Goal: Information Seeking & Learning: Learn about a topic

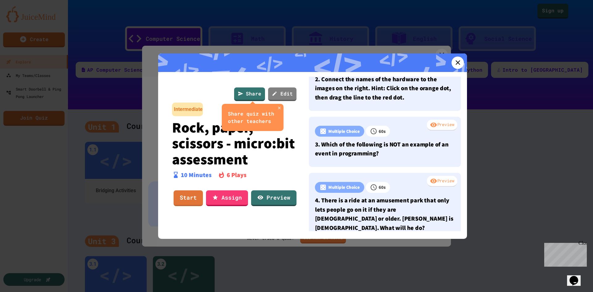
scroll to position [93, 0]
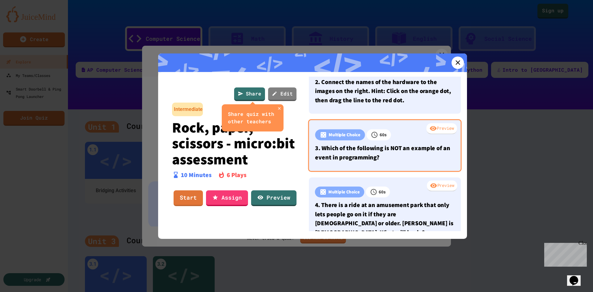
click at [369, 160] on p "3. Which of the following is NOT an example of an event in programming?" at bounding box center [384, 152] width 139 height 18
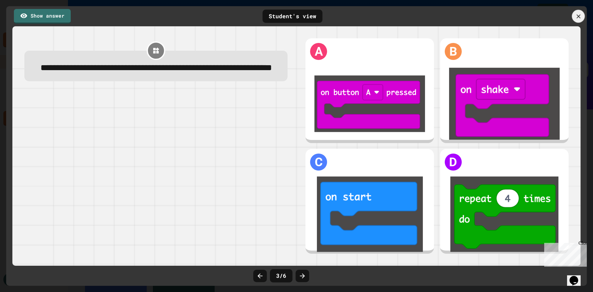
click at [575, 15] on icon at bounding box center [578, 16] width 7 height 7
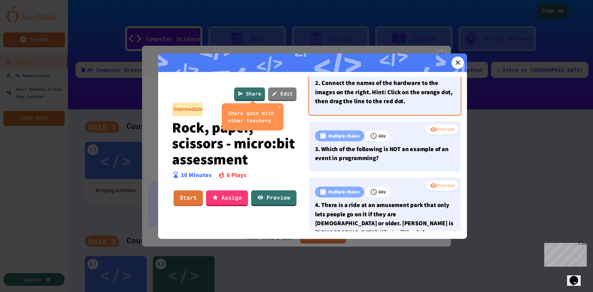
click at [360, 98] on p "2. Connect the names of the hardware to the images on the right. Hint: Click on…" at bounding box center [384, 91] width 139 height 27
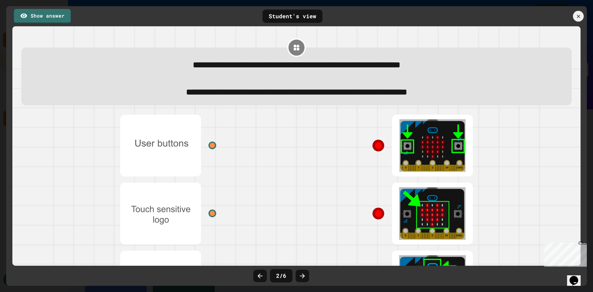
drag, startPoint x: 419, startPoint y: 135, endPoint x: 377, endPoint y: 141, distance: 42.4
click at [377, 141] on div at bounding box center [388, 145] width 185 height 68
click at [210, 148] on div at bounding box center [212, 145] width 9 height 9
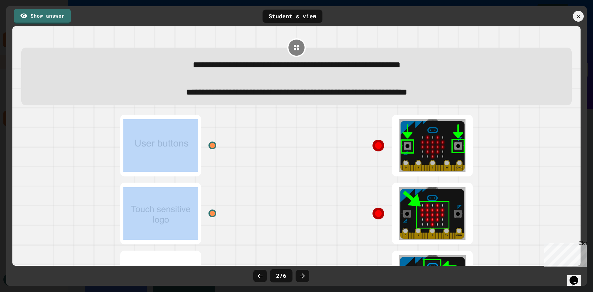
drag, startPoint x: 157, startPoint y: 150, endPoint x: 227, endPoint y: 153, distance: 70.2
click at [227, 153] on div at bounding box center [203, 145] width 185 height 68
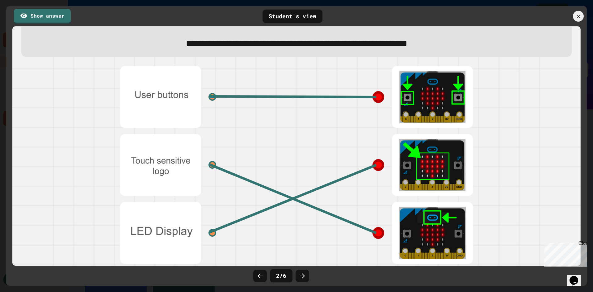
scroll to position [57, 0]
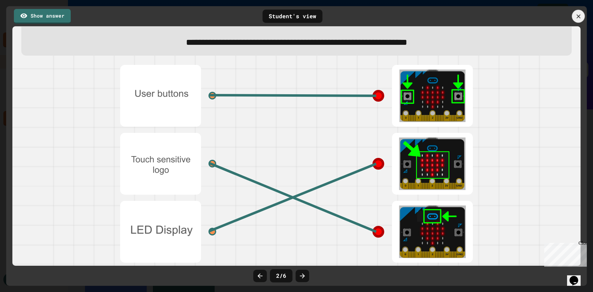
click at [580, 14] on icon at bounding box center [578, 16] width 7 height 7
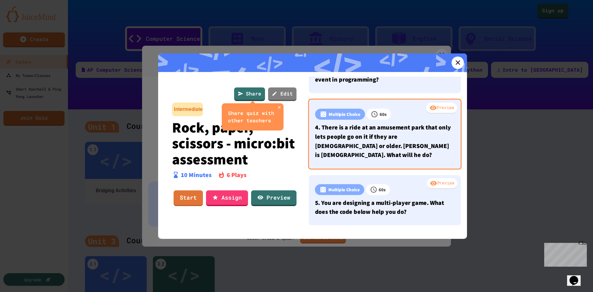
scroll to position [185, 0]
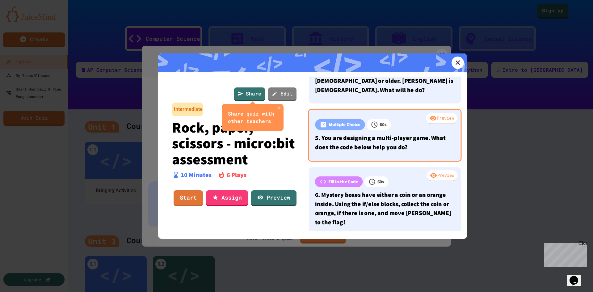
click at [404, 137] on p "5. You are designing a multi-player game. What does the code below help you do?" at bounding box center [384, 142] width 139 height 18
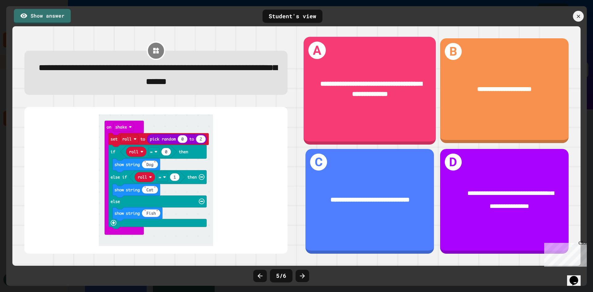
scroll to position [232, 0]
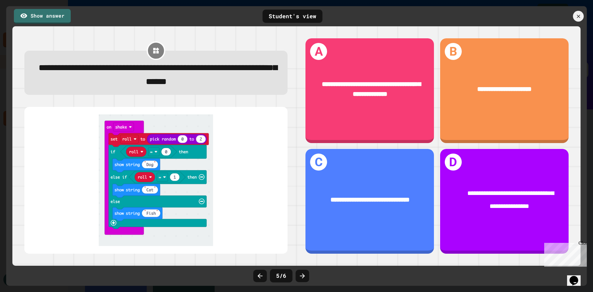
click at [576, 15] on icon at bounding box center [578, 17] width 6 height 6
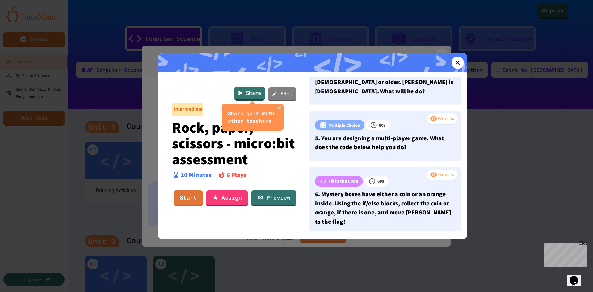
click at [253, 93] on link "Share" at bounding box center [249, 93] width 31 height 14
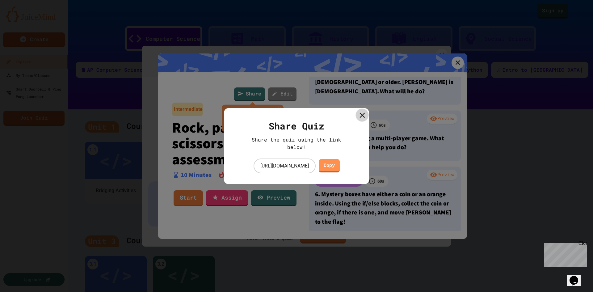
click at [362, 113] on icon at bounding box center [361, 115] width 9 height 9
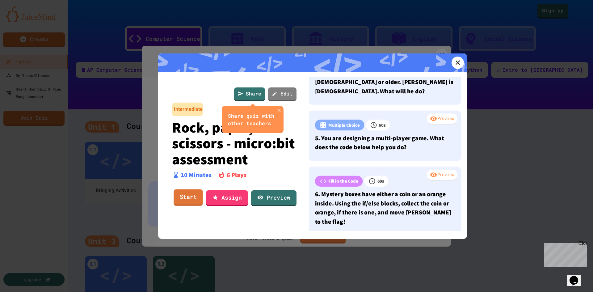
click at [188, 197] on link "Start" at bounding box center [187, 197] width 29 height 17
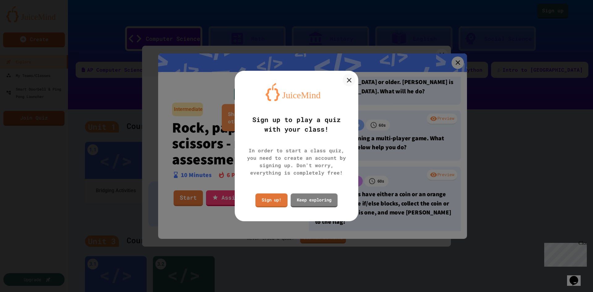
click at [345, 80] on icon at bounding box center [349, 80] width 8 height 8
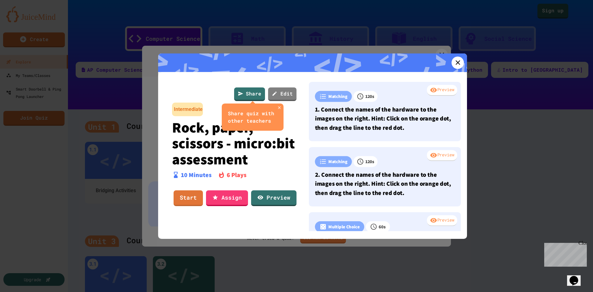
scroll to position [2, 0]
click at [262, 198] on icon at bounding box center [260, 197] width 6 height 6
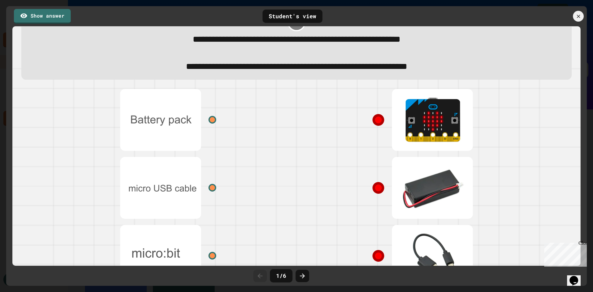
scroll to position [57, 0]
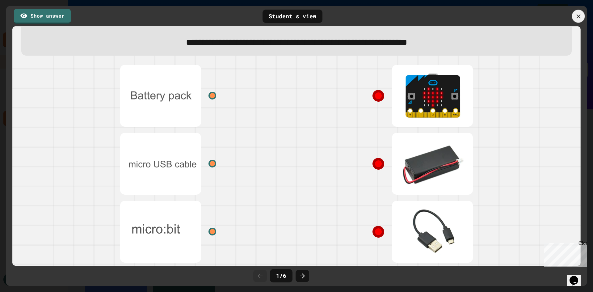
click at [583, 17] on div at bounding box center [578, 16] width 13 height 13
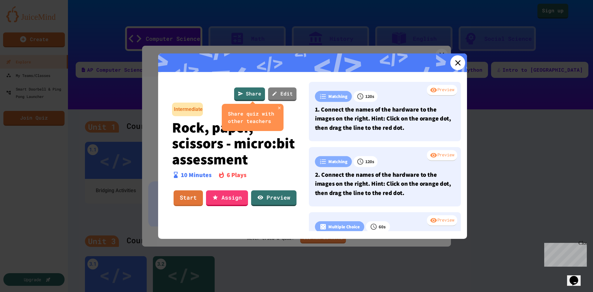
click at [453, 62] on icon at bounding box center [457, 62] width 9 height 9
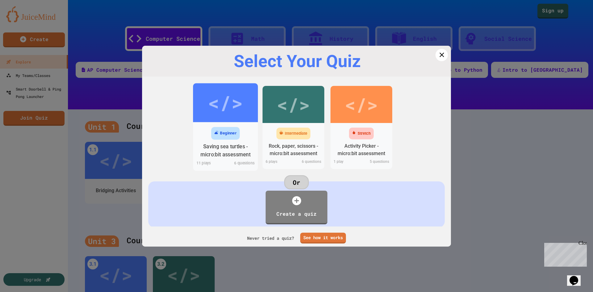
click at [231, 111] on div "</>" at bounding box center [225, 102] width 35 height 29
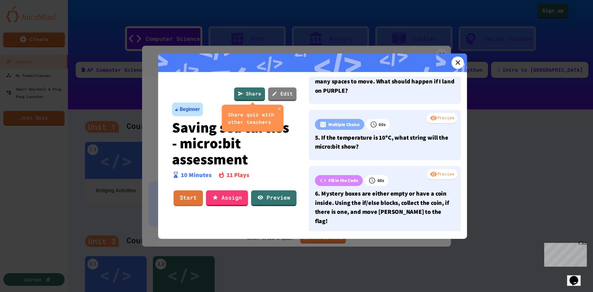
scroll to position [223, 0]
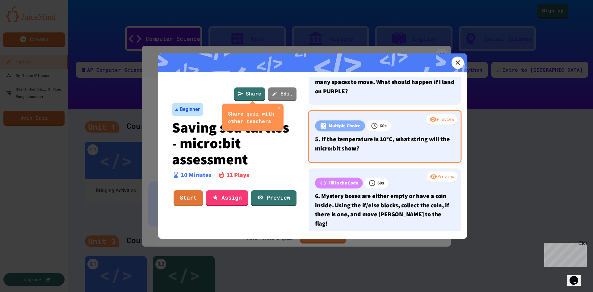
click at [397, 141] on p "5. If the temperature is 10ºC, what string will the micro:bit show?" at bounding box center [384, 143] width 139 height 18
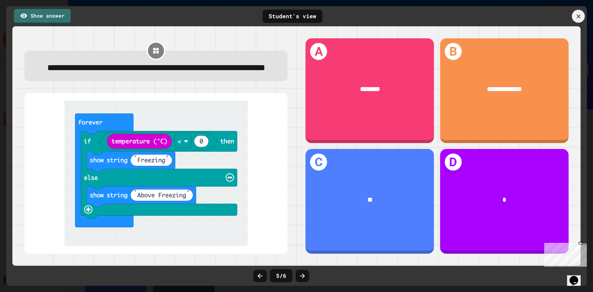
click at [581, 16] on icon at bounding box center [578, 16] width 7 height 7
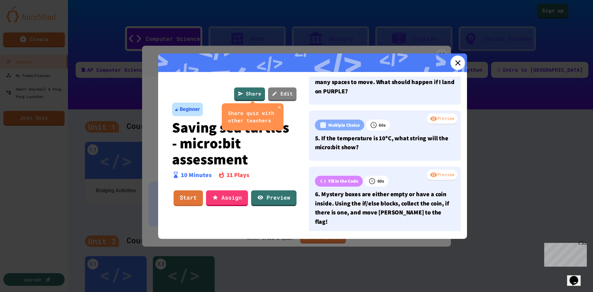
click at [453, 59] on icon at bounding box center [457, 62] width 9 height 9
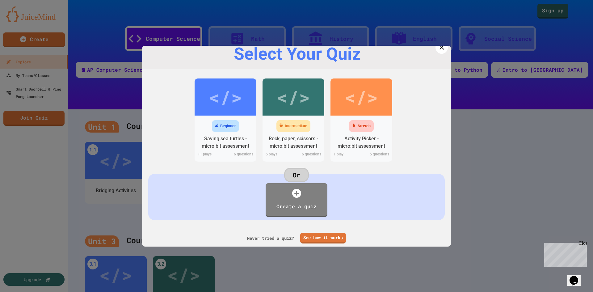
scroll to position [16, 0]
click at [379, 135] on div "Activity Picker - micro:bit assessment" at bounding box center [361, 142] width 55 height 15
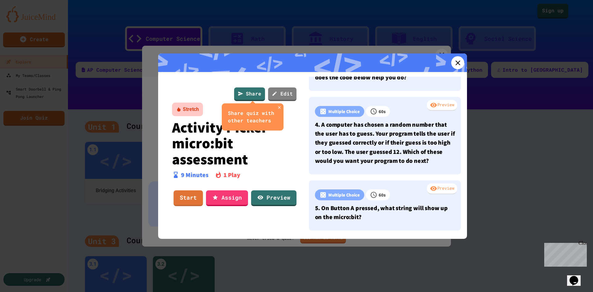
scroll to position [185, 0]
click at [455, 58] on icon at bounding box center [457, 62] width 9 height 9
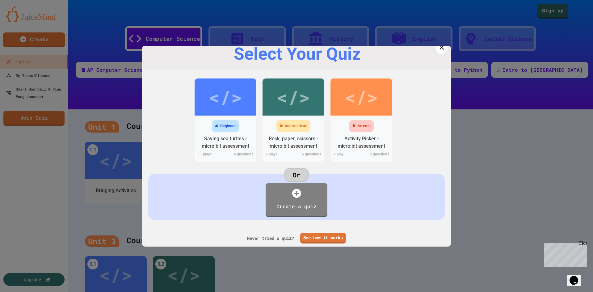
scroll to position [16, 0]
click at [481, 148] on div at bounding box center [296, 146] width 593 height 292
